Goal: Check status: Check status

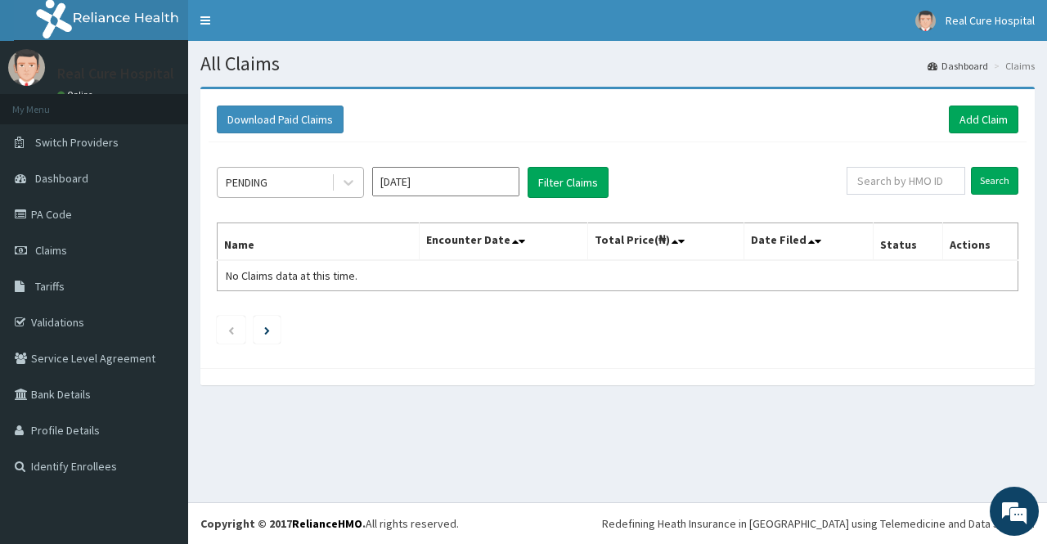
click at [293, 182] on div "PENDING" at bounding box center [275, 182] width 114 height 26
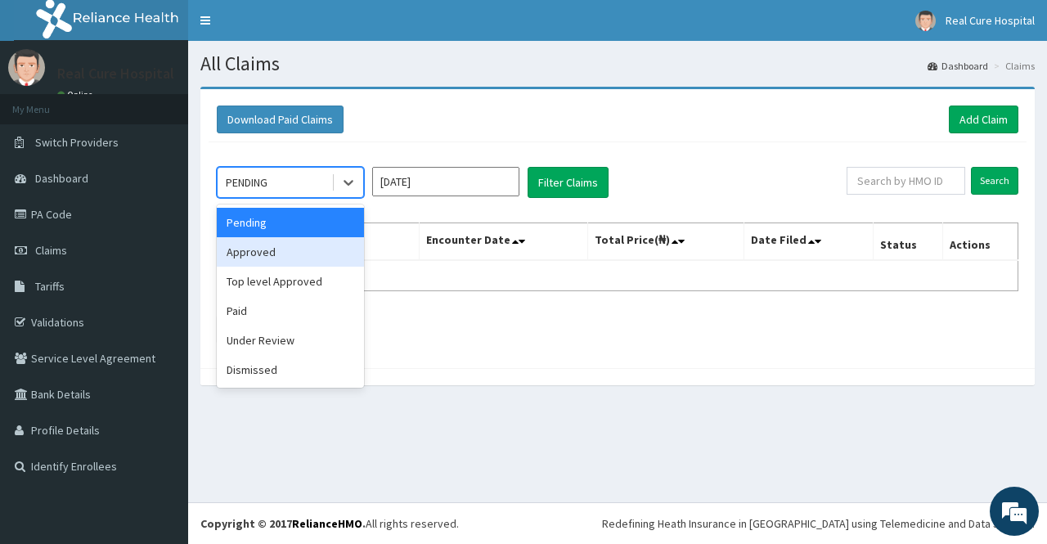
click at [258, 250] on div "Approved" at bounding box center [290, 251] width 147 height 29
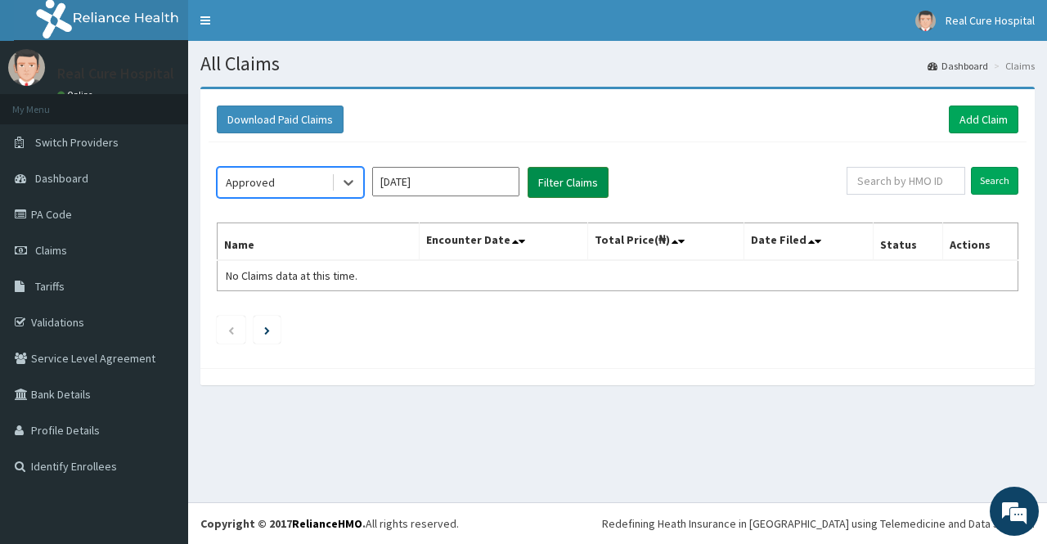
click at [595, 190] on button "Filter Claims" at bounding box center [568, 182] width 81 height 31
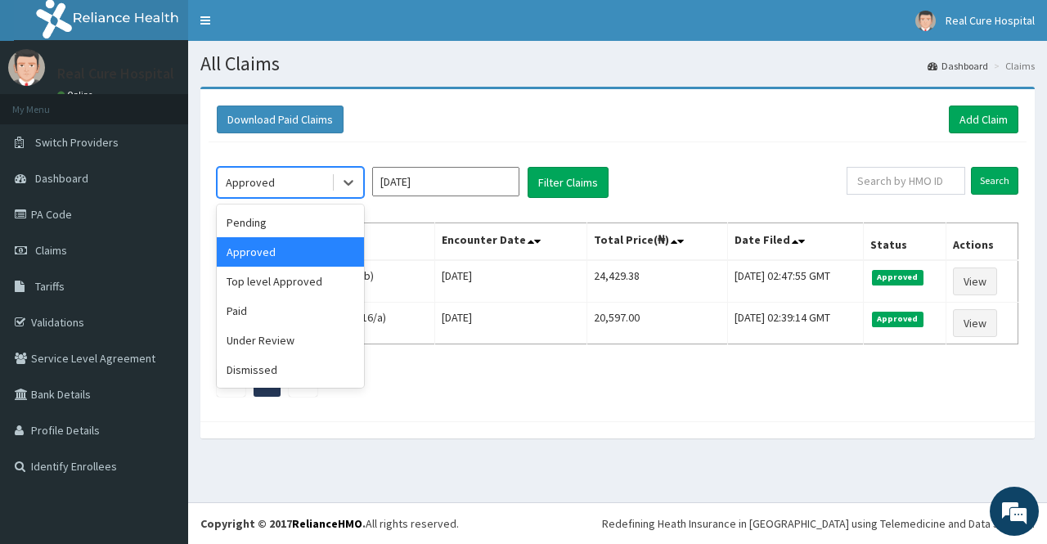
click at [278, 187] on div "Approved" at bounding box center [275, 182] width 114 height 26
click at [267, 282] on div "Top level Approved" at bounding box center [290, 281] width 147 height 29
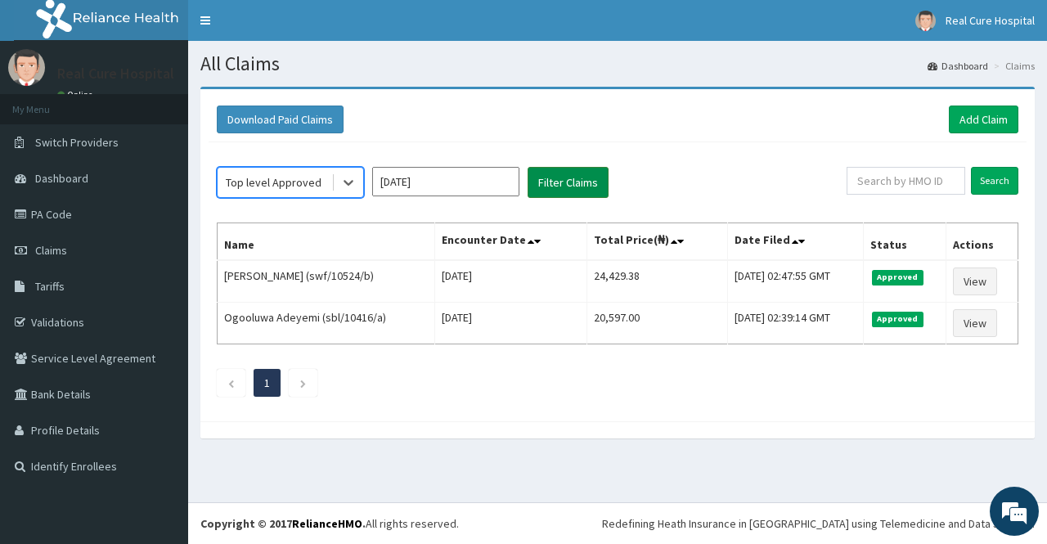
click at [580, 182] on button "Filter Claims" at bounding box center [568, 182] width 81 height 31
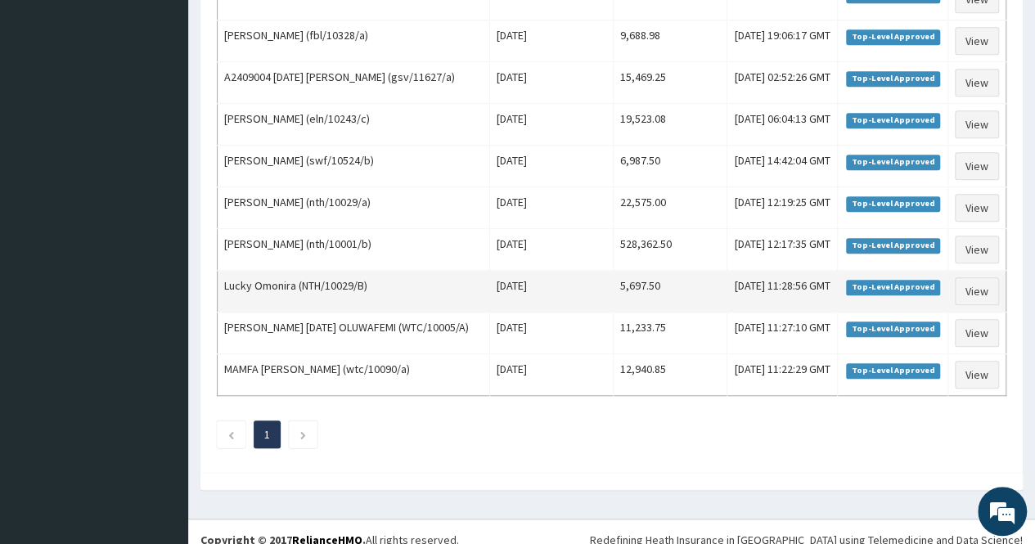
scroll to position [82, 0]
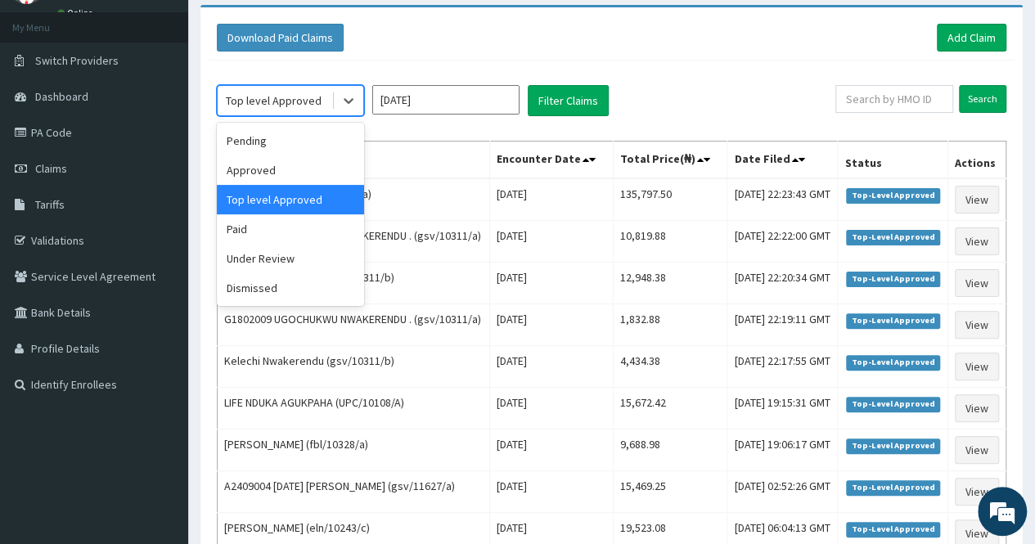
click at [300, 99] on div "Top level Approved" at bounding box center [274, 100] width 96 height 16
click at [252, 258] on div "Under Review" at bounding box center [290, 258] width 147 height 29
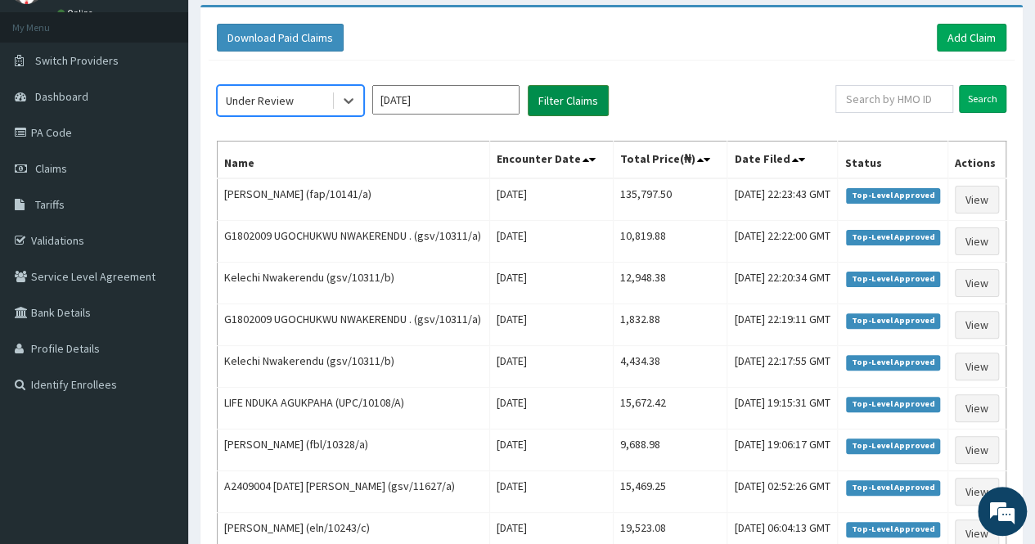
click at [559, 100] on button "Filter Claims" at bounding box center [568, 100] width 81 height 31
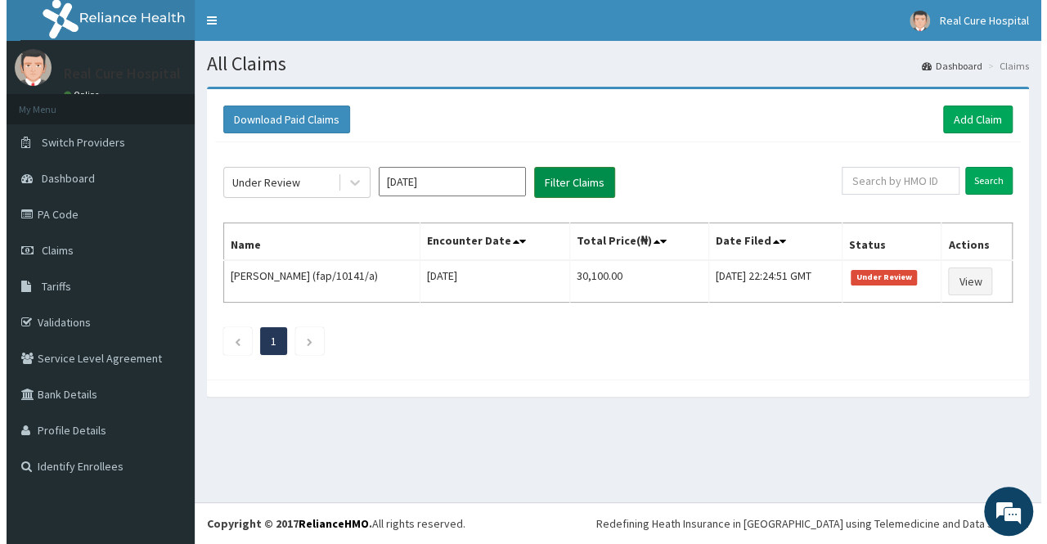
scroll to position [0, 0]
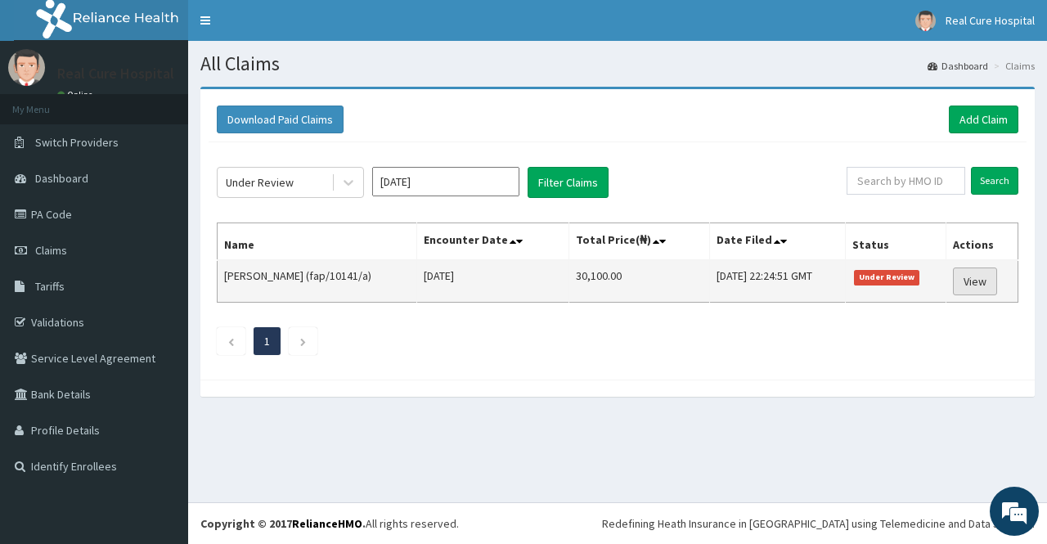
click at [983, 278] on link "View" at bounding box center [975, 281] width 44 height 28
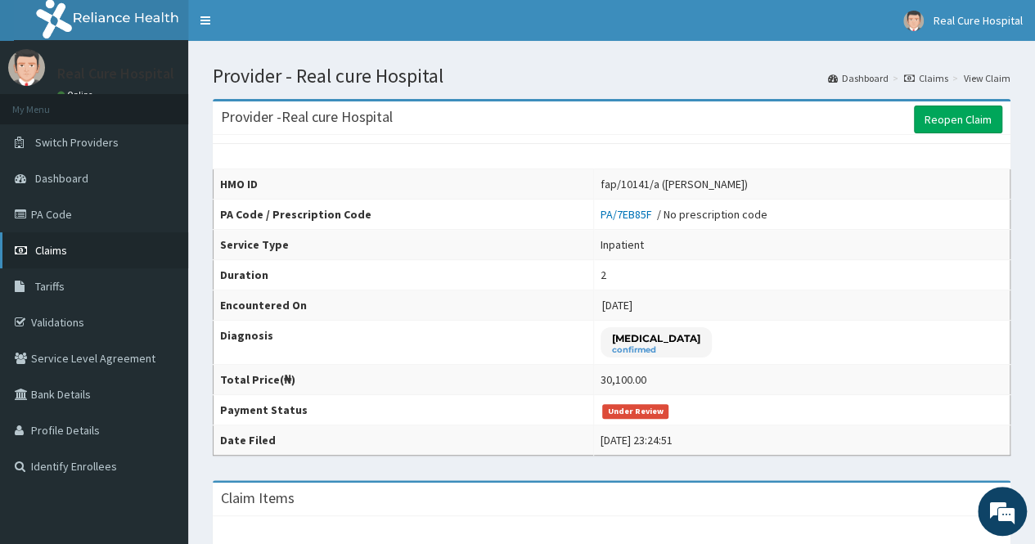
click at [61, 249] on span "Claims" at bounding box center [51, 250] width 32 height 15
